Goal: Task Accomplishment & Management: Manage account settings

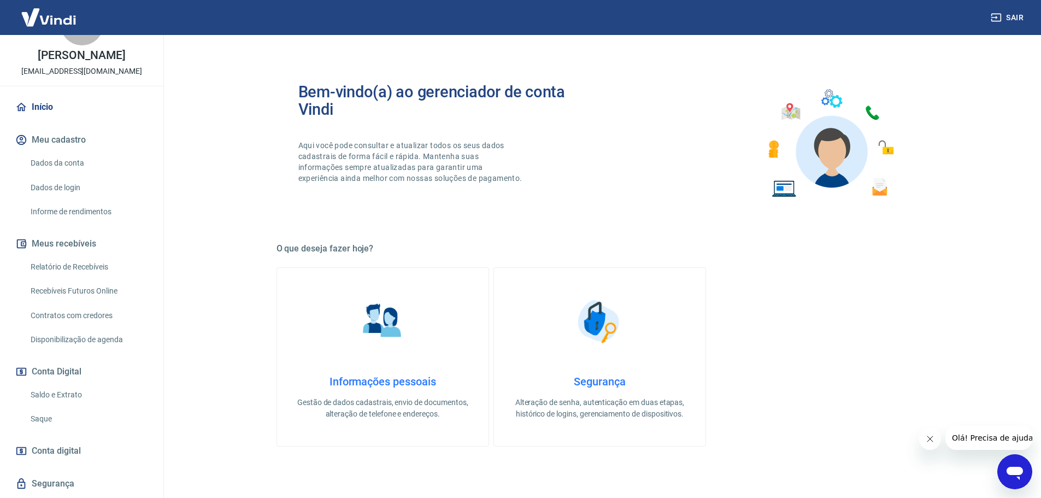
scroll to position [84, 0]
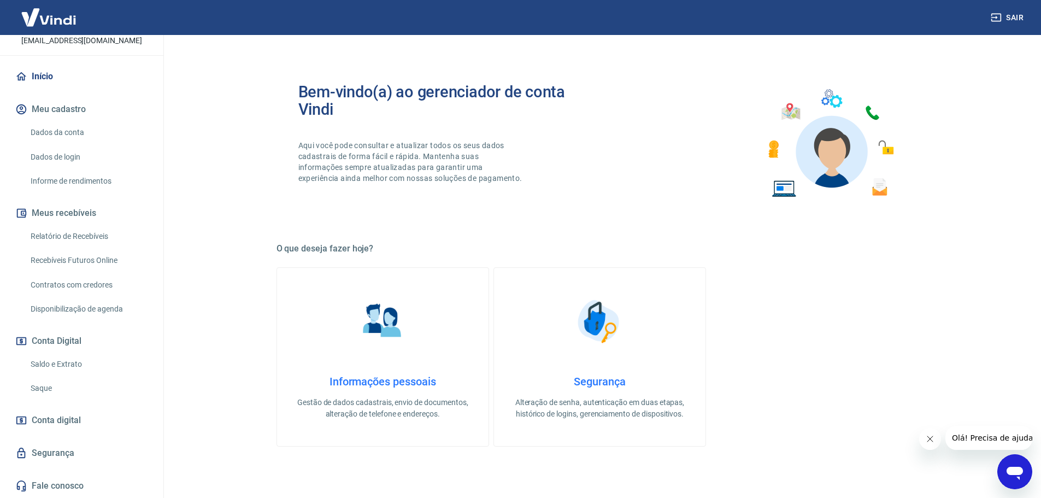
drag, startPoint x: 78, startPoint y: 363, endPoint x: 392, endPoint y: 5, distance: 476.8
click at [78, 363] on link "Saldo e Extrato" at bounding box center [88, 364] width 124 height 22
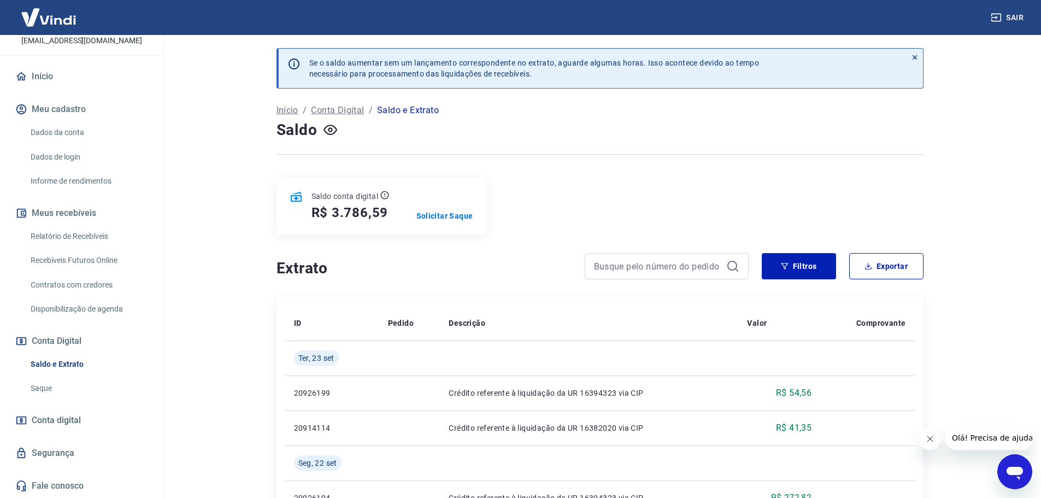
drag, startPoint x: 366, startPoint y: 213, endPoint x: 154, endPoint y: 200, distance: 213.0
click at [332, 210] on h5 "R$ 3.786,59" at bounding box center [350, 212] width 77 height 17
drag, startPoint x: 290, startPoint y: 138, endPoint x: 156, endPoint y: 162, distance: 136.5
click at [289, 139] on h4 "Saldo" at bounding box center [297, 130] width 41 height 22
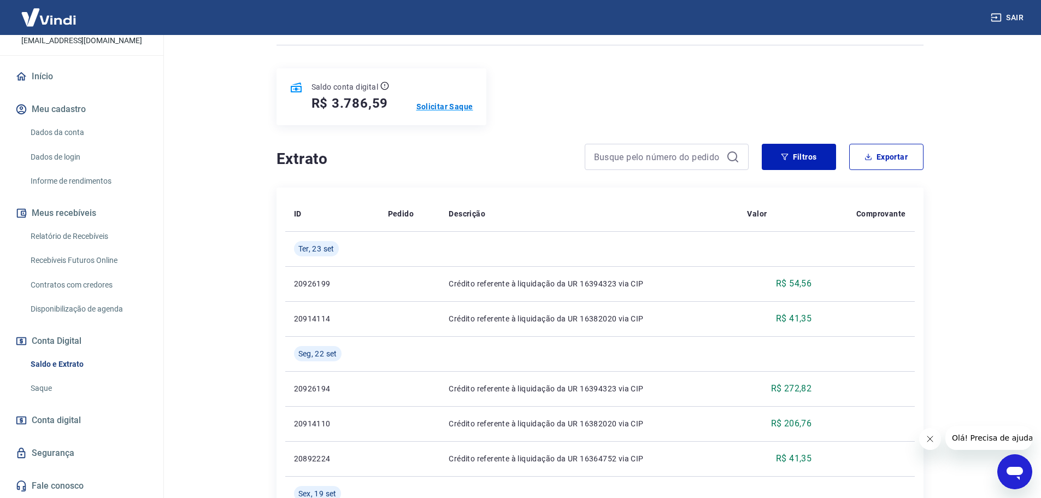
click at [443, 111] on p "Solicitar Saque" at bounding box center [445, 106] width 57 height 11
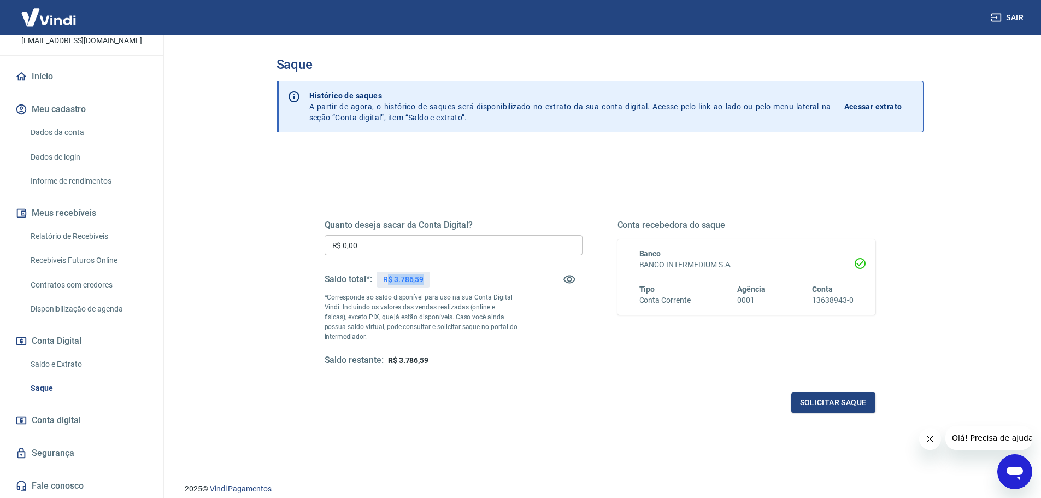
drag, startPoint x: 388, startPoint y: 277, endPoint x: 461, endPoint y: 278, distance: 73.8
click at [461, 278] on div "Saldo total*: R$ 3.786,59" at bounding box center [454, 279] width 258 height 26
copy p "$ 3.786,59"
drag, startPoint x: 384, startPoint y: 249, endPoint x: 202, endPoint y: 250, distance: 182.0
click at [208, 251] on main "Saque Histórico de saques A partir de agora, o histórico de saques será disponi…" at bounding box center [600, 266] width 883 height 463
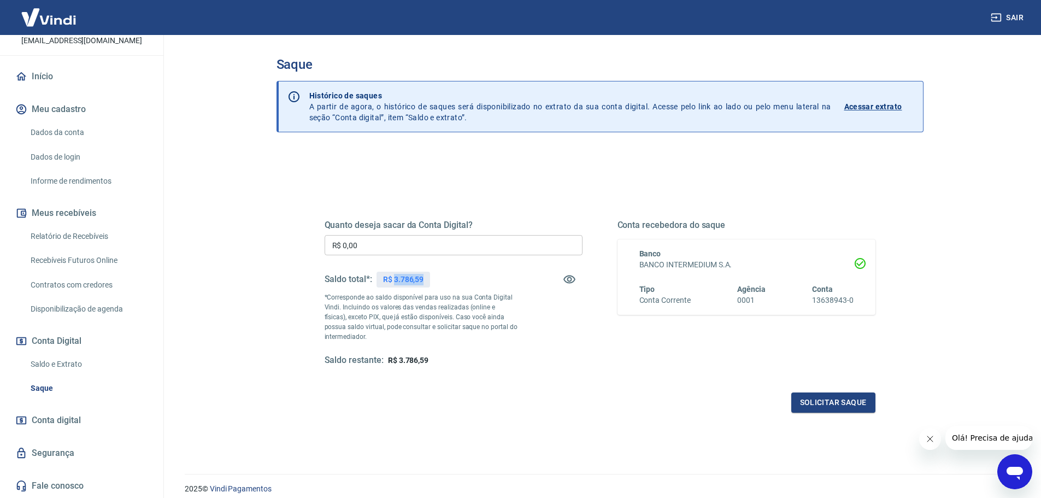
drag, startPoint x: 394, startPoint y: 278, endPoint x: 426, endPoint y: 283, distance: 32.6
click at [426, 283] on div "R$ 3.786,59" at bounding box center [404, 280] width 54 height 16
copy p "3.786,59"
drag, startPoint x: 386, startPoint y: 243, endPoint x: 237, endPoint y: 234, distance: 149.5
click at [260, 240] on div "Saque Histórico de saques A partir de agora, o histórico de saques será disponi…" at bounding box center [600, 248] width 700 height 426
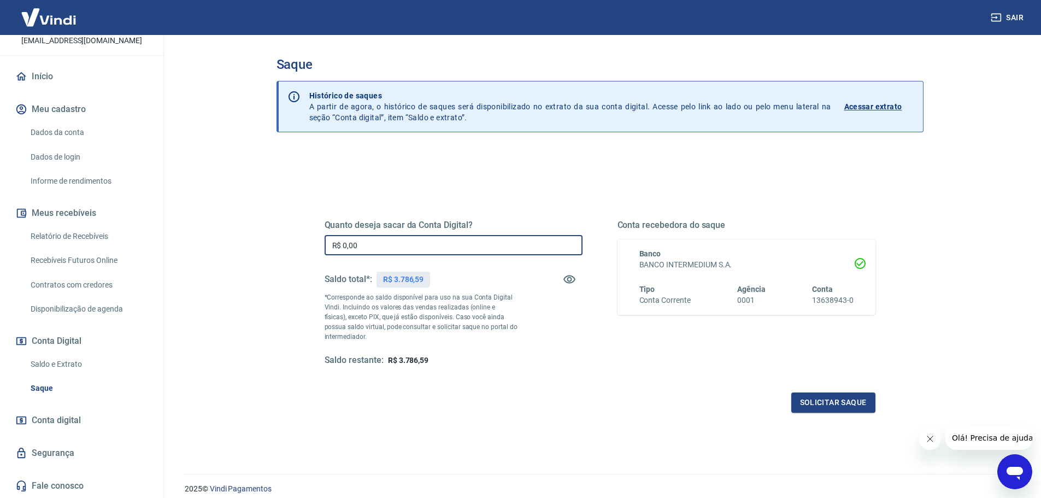
paste input "3.786,59"
type input "R$ 3.786,59"
click at [242, 220] on main "Saque Histórico de saques A partir de agora, o histórico de saques será disponi…" at bounding box center [600, 266] width 883 height 463
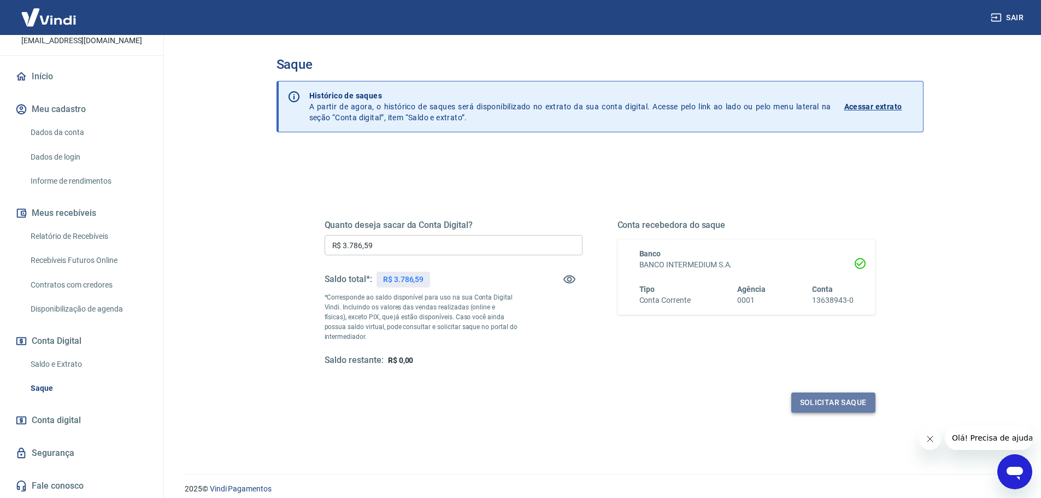
click at [835, 408] on button "Solicitar saque" at bounding box center [833, 402] width 84 height 20
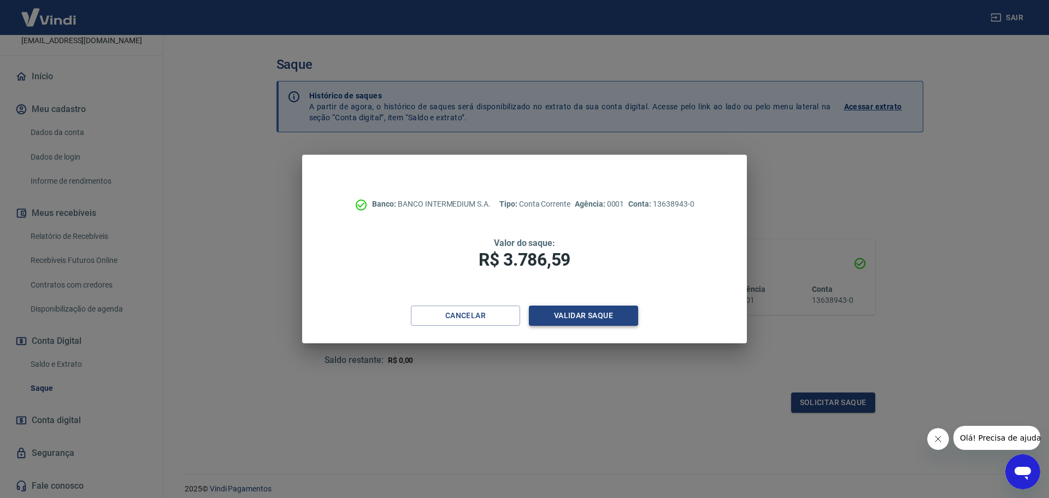
click at [623, 316] on button "Validar saque" at bounding box center [583, 316] width 109 height 20
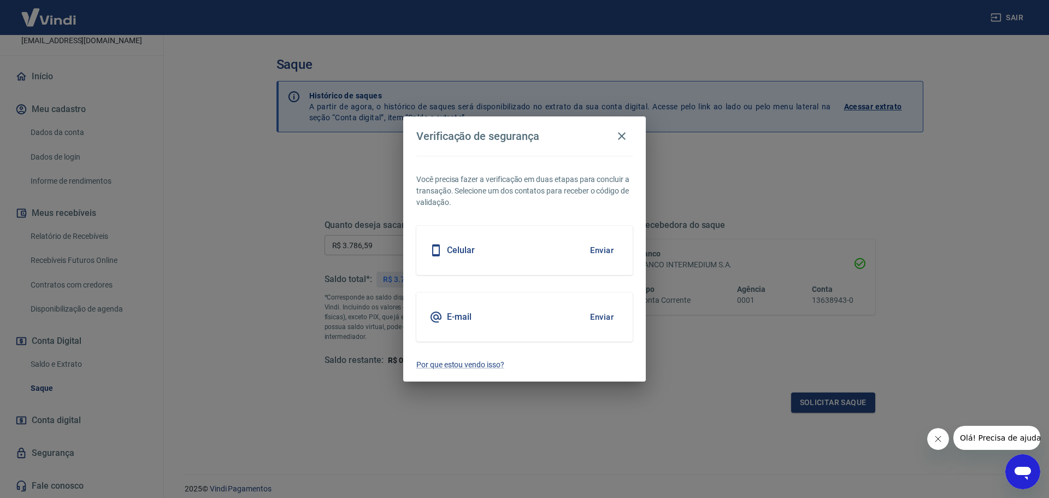
click at [598, 320] on button "Enviar" at bounding box center [602, 317] width 36 height 23
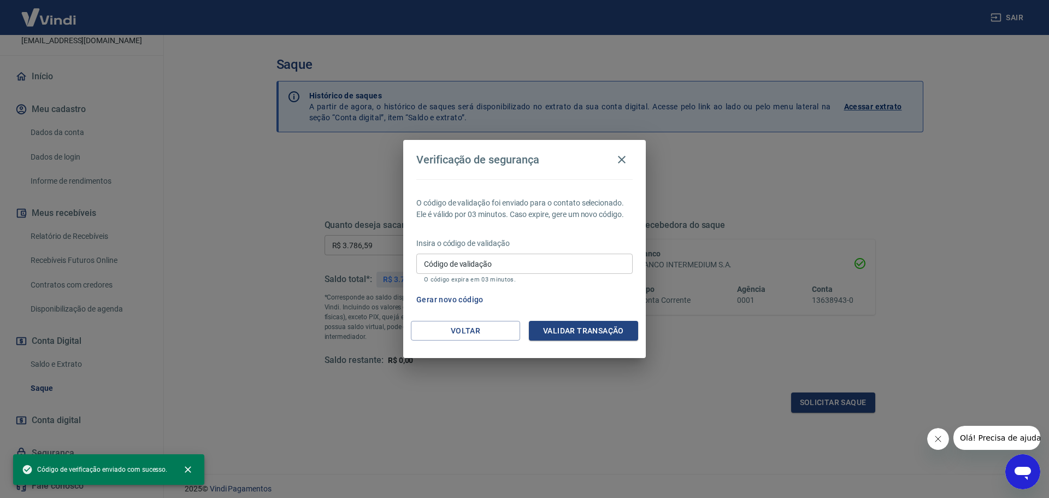
click at [514, 271] on input "Código de validação" at bounding box center [525, 264] width 216 height 20
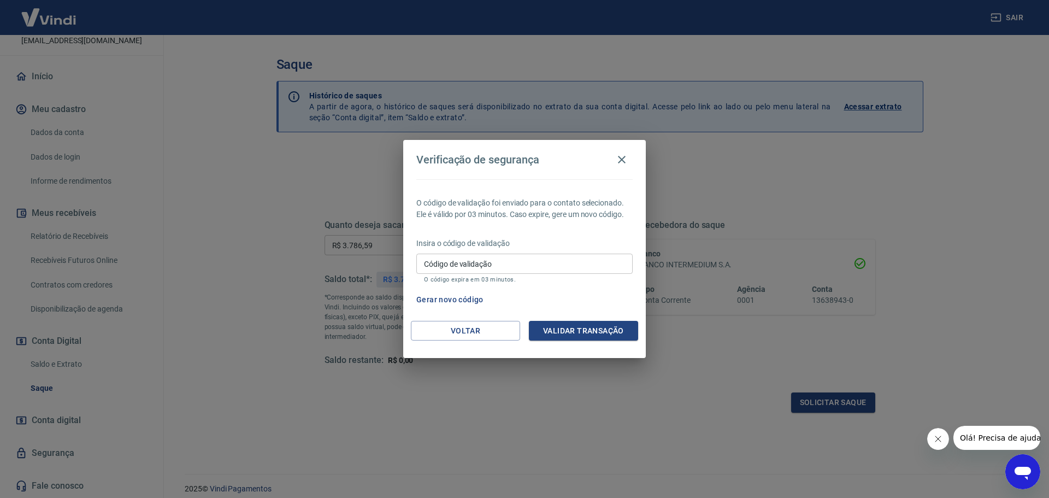
click at [602, 266] on input "Código de validação" at bounding box center [525, 264] width 216 height 20
type input "861378"
click at [612, 324] on button "Validar transação" at bounding box center [583, 331] width 109 height 20
